Goal: Transaction & Acquisition: Purchase product/service

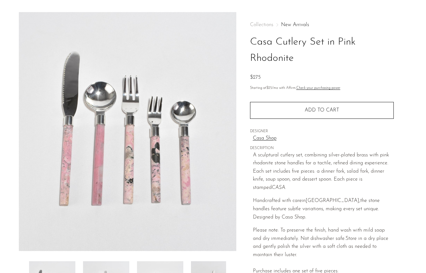
scroll to position [14, 0]
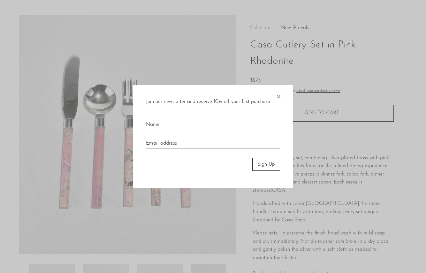
click at [280, 97] on span "×" at bounding box center [278, 95] width 6 height 20
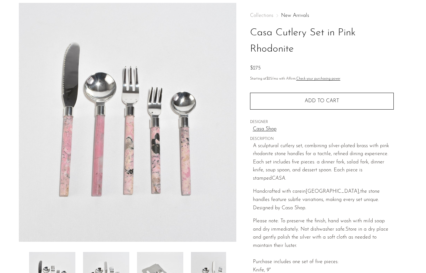
scroll to position [0, 0]
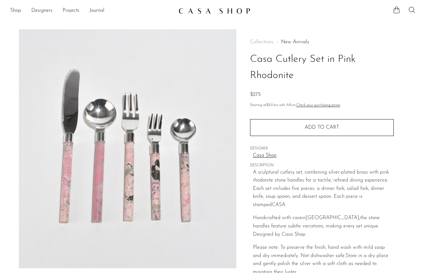
click at [24, 12] on ul "Shop Featured New Arrivals Bestsellers Coming Soon Jewelry Jewelry All Earrings…" at bounding box center [91, 10] width 163 height 11
click at [18, 10] on link "Shop" at bounding box center [15, 11] width 11 height 8
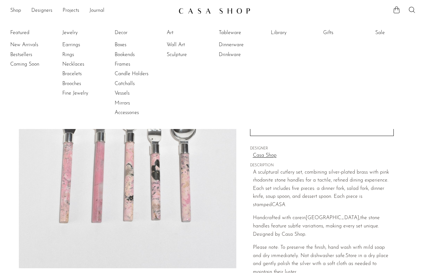
click at [21, 34] on li "Featured New Arrivals Bestsellers Coming Soon" at bounding box center [30, 73] width 41 height 93
click at [21, 32] on li "Featured New Arrivals Bestsellers Coming Soon" at bounding box center [30, 73] width 41 height 93
click at [210, 11] on img at bounding box center [214, 11] width 72 height 6
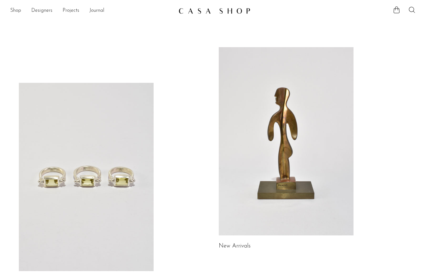
scroll to position [69, 0]
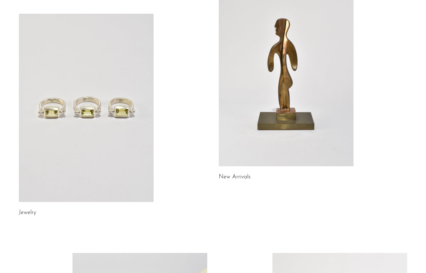
click at [125, 149] on link at bounding box center [86, 108] width 135 height 189
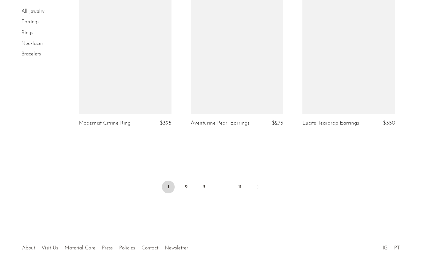
scroll to position [1865, 0]
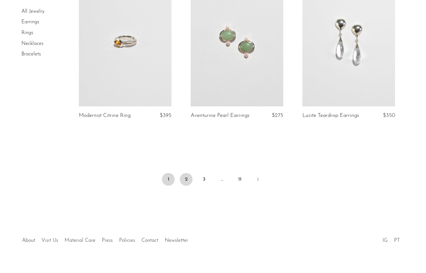
click at [189, 179] on link "2" at bounding box center [186, 179] width 13 height 13
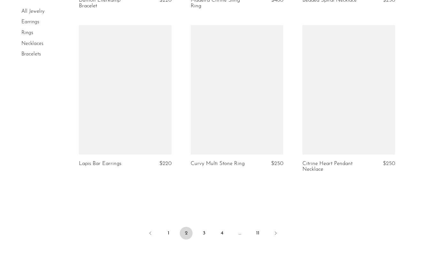
scroll to position [1848, 0]
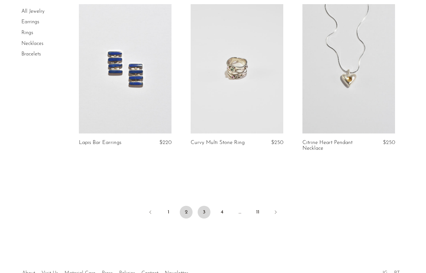
click at [202, 206] on link "3" at bounding box center [204, 212] width 13 height 13
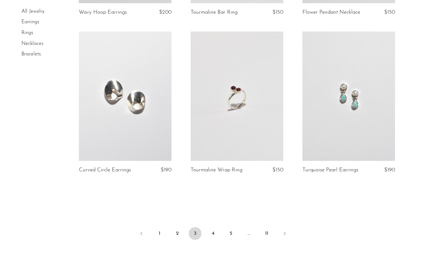
scroll to position [1813, 0]
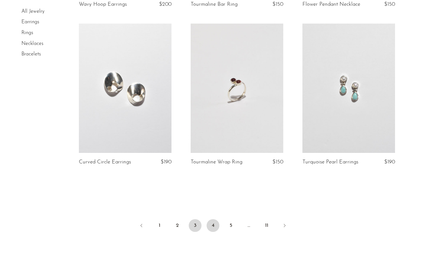
click at [212, 220] on link "4" at bounding box center [212, 226] width 13 height 13
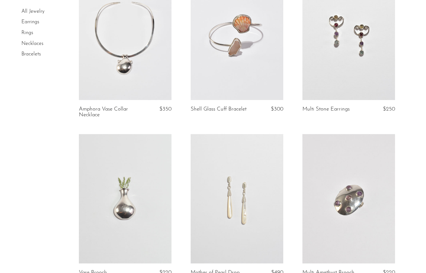
scroll to position [147, 0]
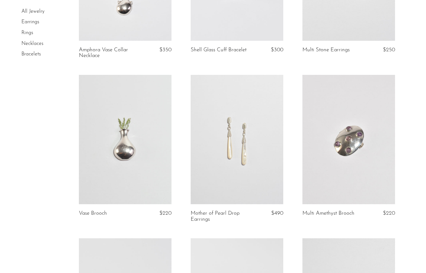
click at [232, 154] on link at bounding box center [236, 140] width 93 height 130
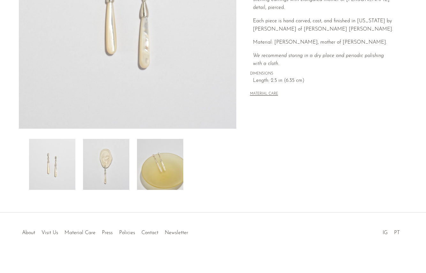
scroll to position [142, 0]
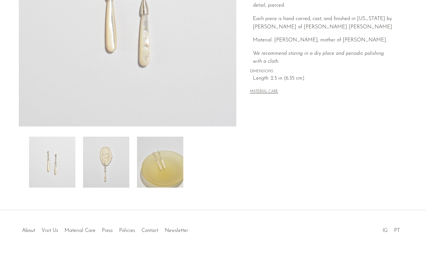
click at [170, 164] on img at bounding box center [160, 162] width 46 height 51
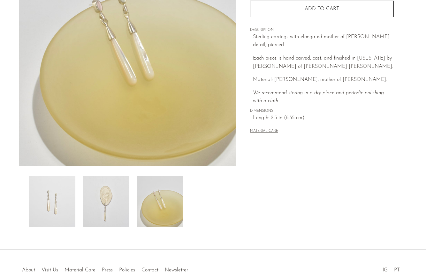
click at [106, 206] on img at bounding box center [106, 201] width 46 height 51
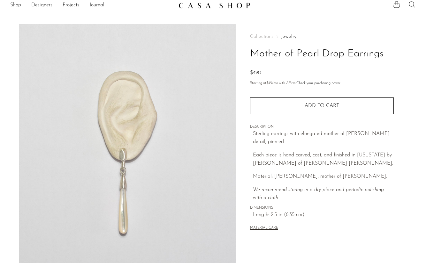
scroll to position [0, 0]
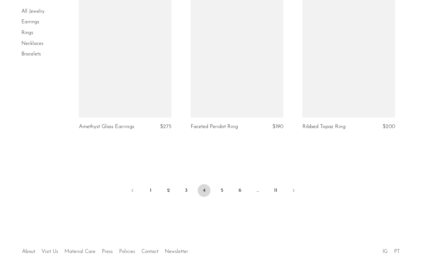
scroll to position [1880, 0]
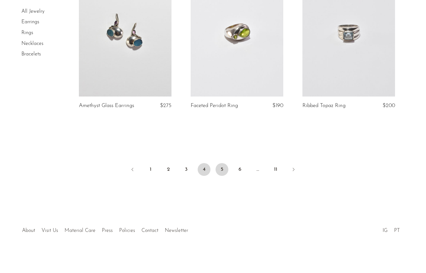
click at [226, 169] on link "5" at bounding box center [221, 169] width 13 height 13
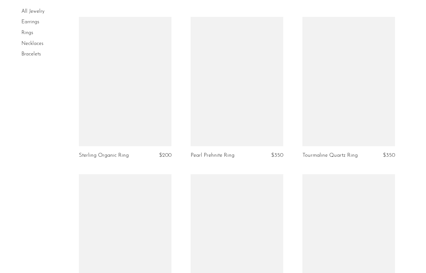
scroll to position [1135, 0]
